Goal: Find specific page/section: Find specific page/section

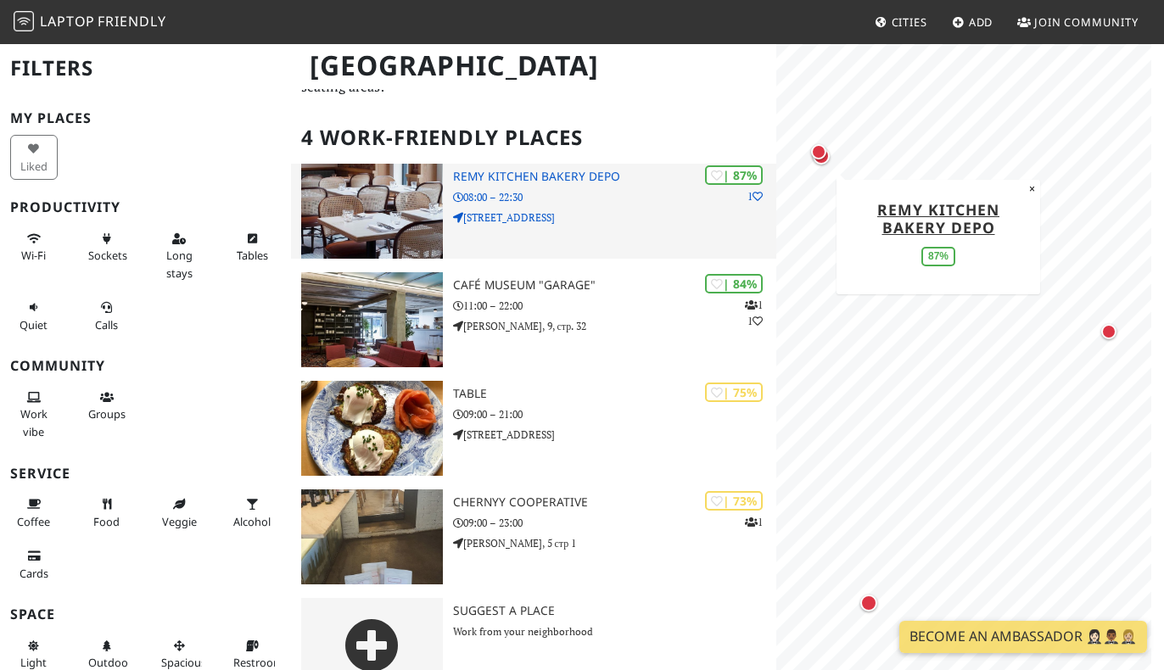
scroll to position [92, 0]
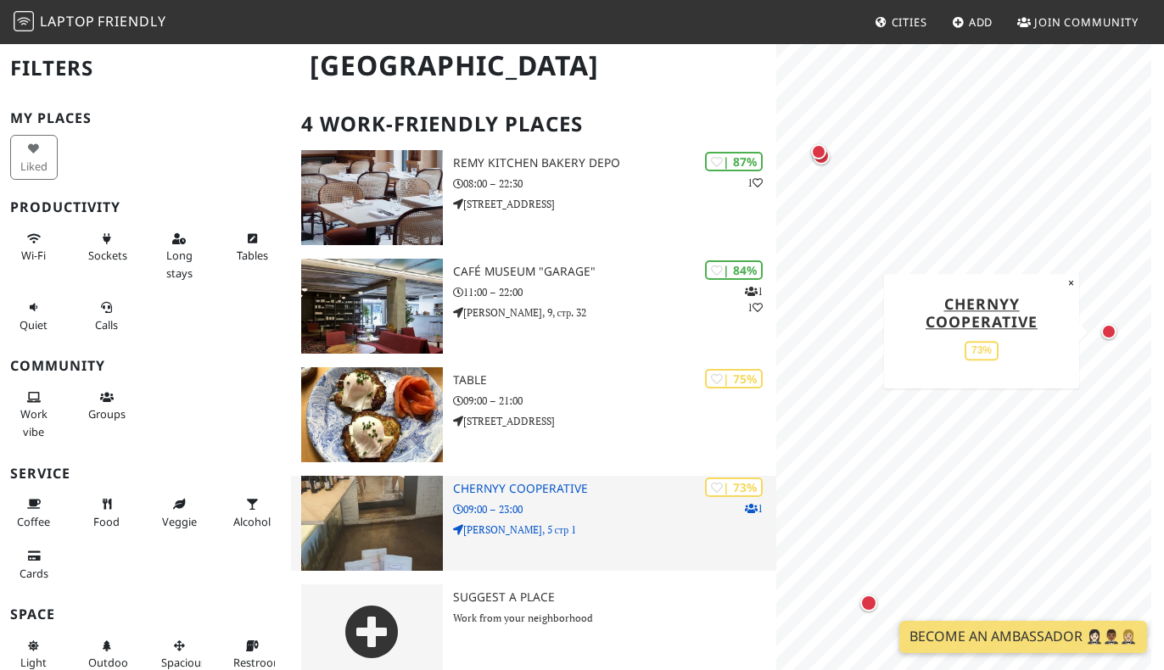
click at [609, 522] on p "[PERSON_NAME], 5 стр 1" at bounding box center [614, 530] width 323 height 16
click at [543, 482] on h3 "Chernyy Cooperative" at bounding box center [614, 489] width 323 height 14
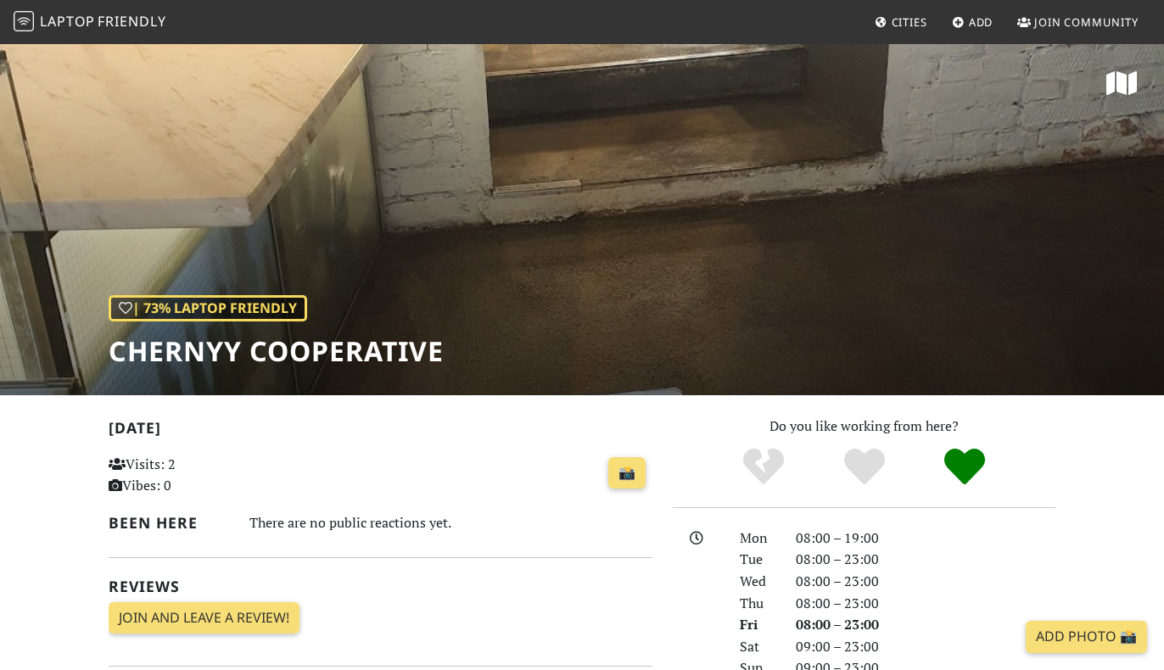
click at [356, 292] on div "| 73% Laptop Friendly Chernyy Cooperative" at bounding box center [582, 218] width 1164 height 353
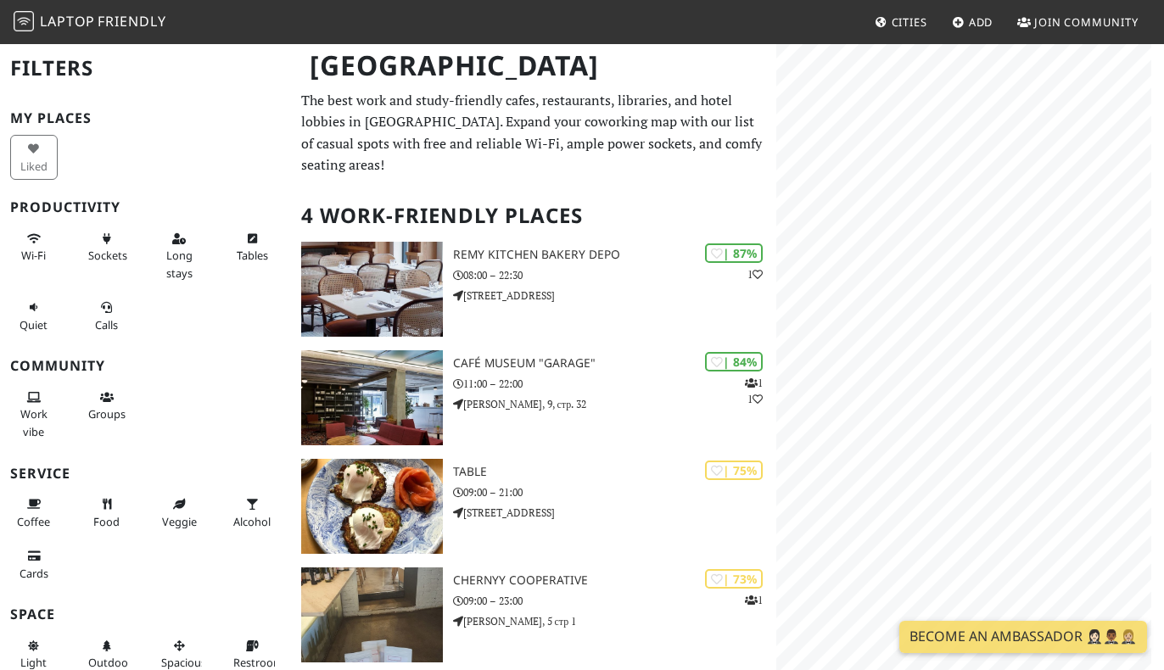
scroll to position [92, 0]
